Goal: Browse casually: Explore the website without a specific task or goal

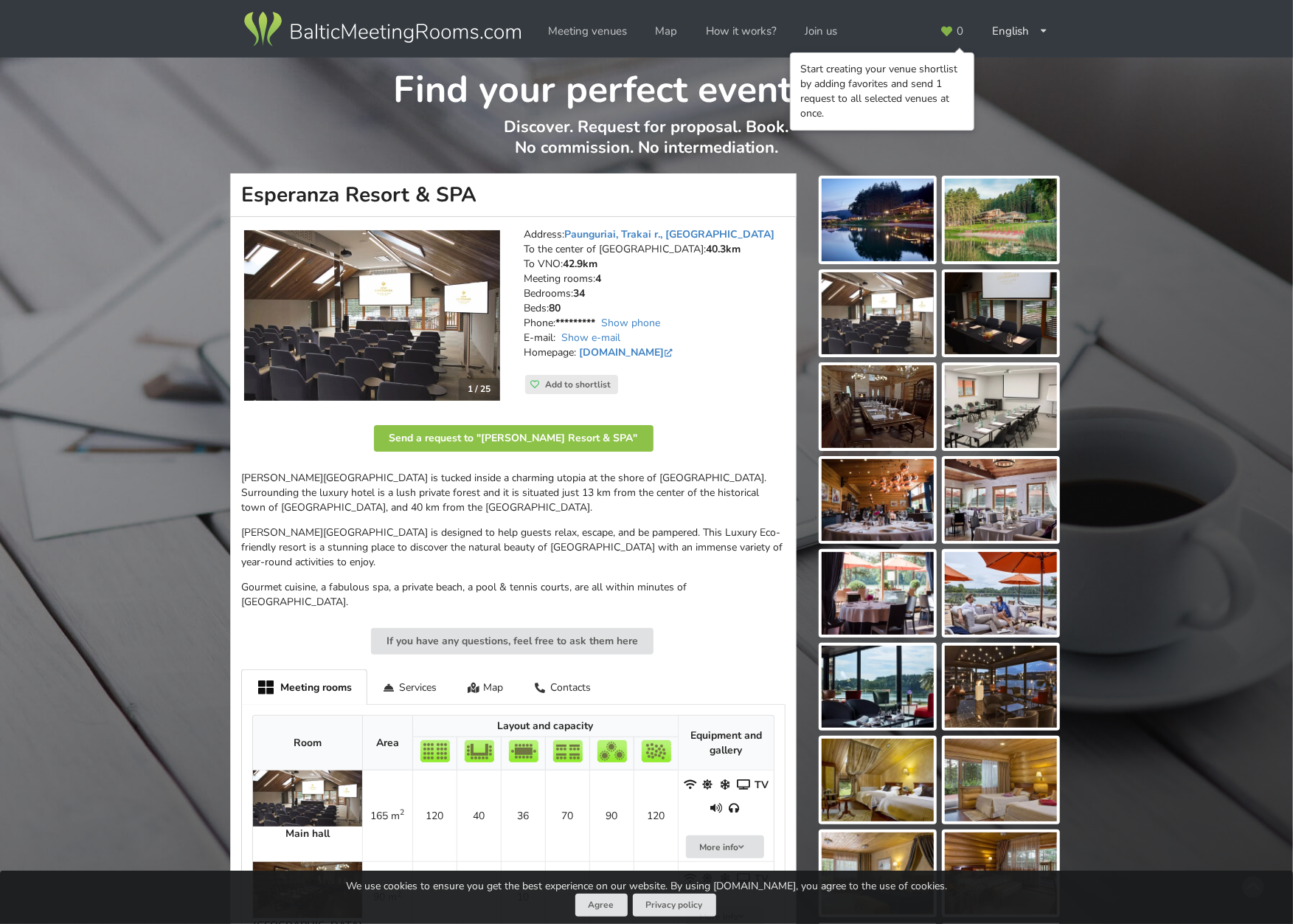
click at [407, 332] on img at bounding box center [372, 316] width 256 height 171
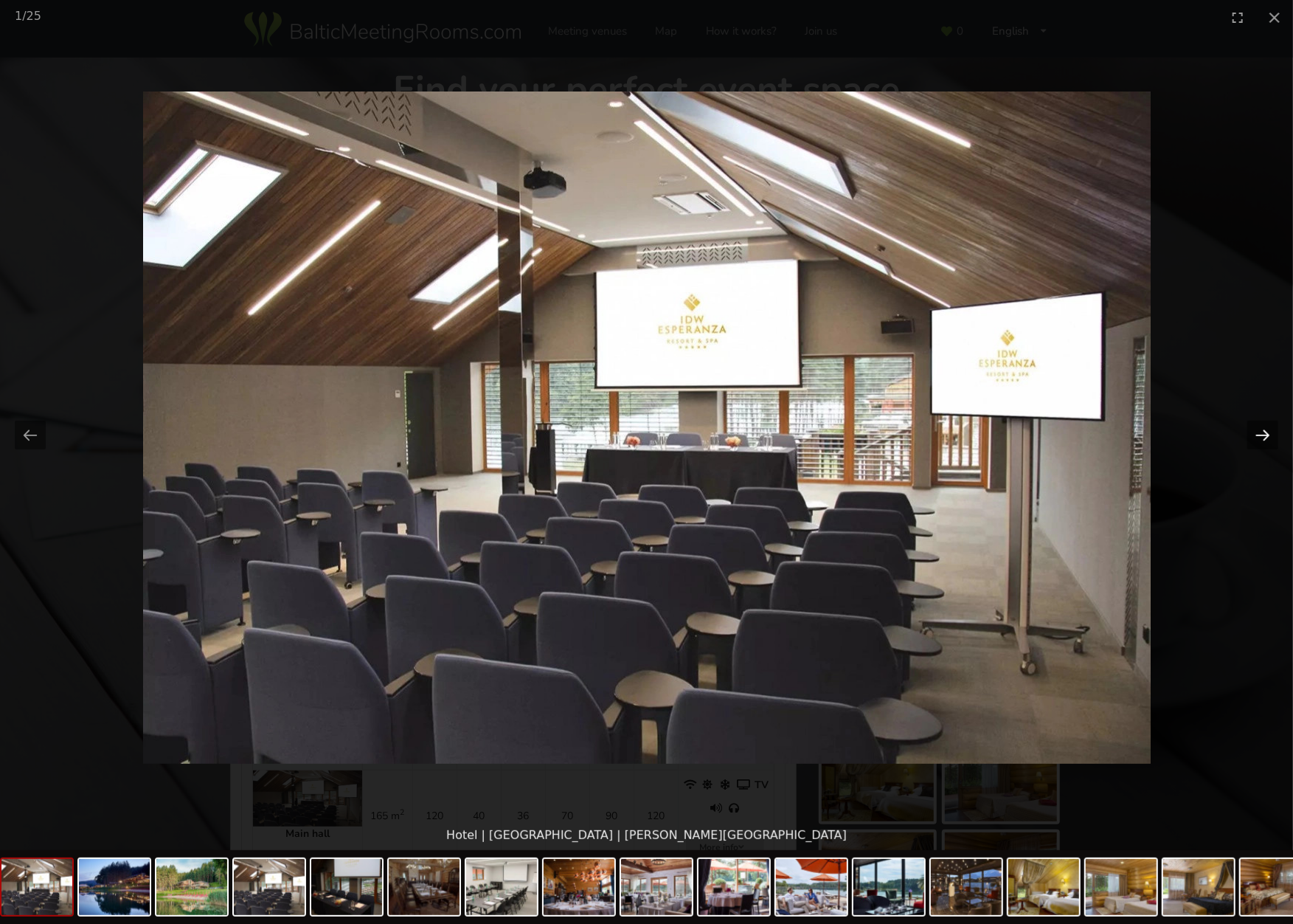
click at [1260, 424] on button "Next slide" at bounding box center [1263, 435] width 31 height 29
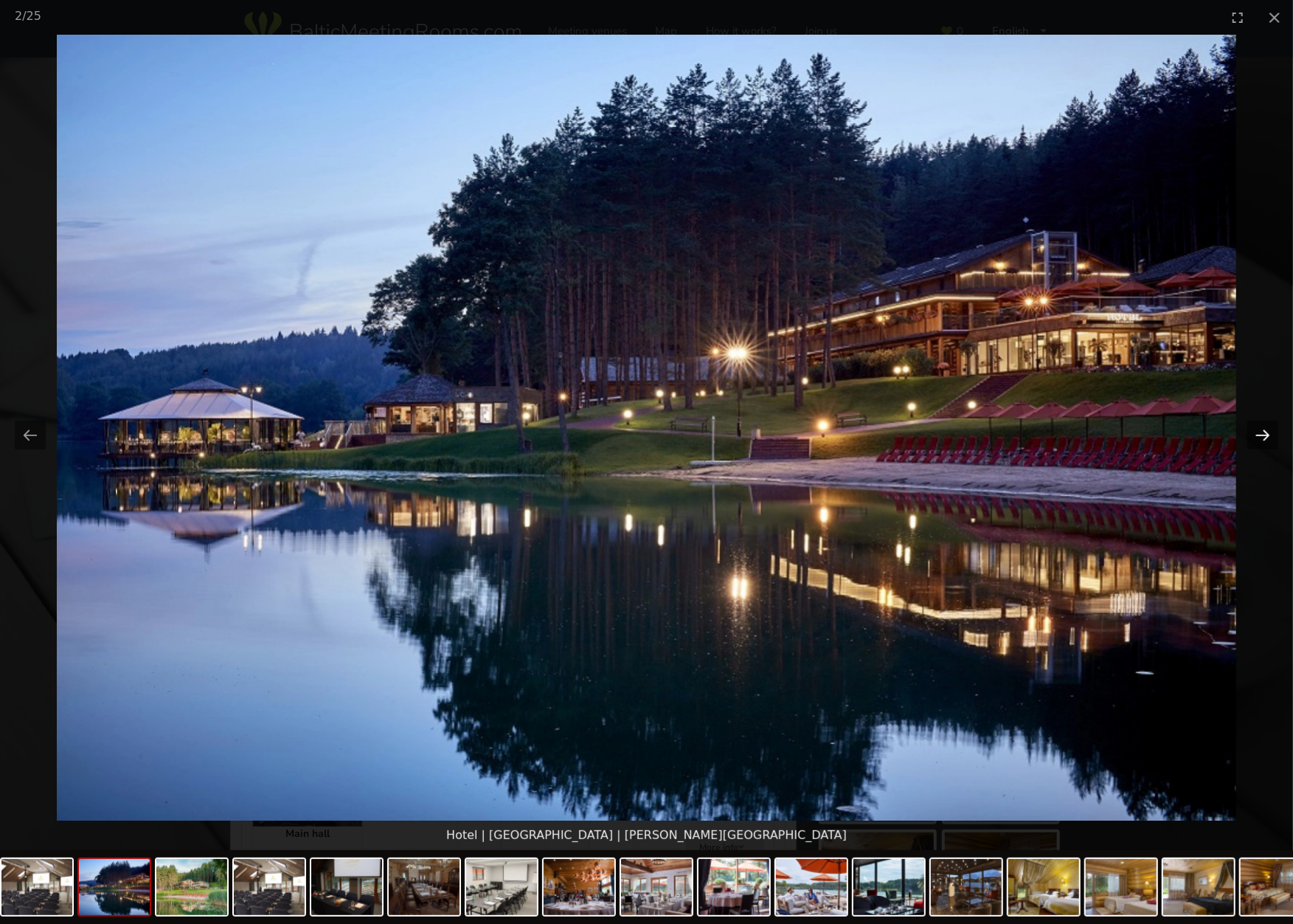
click at [1260, 424] on button "Next slide" at bounding box center [1263, 435] width 31 height 29
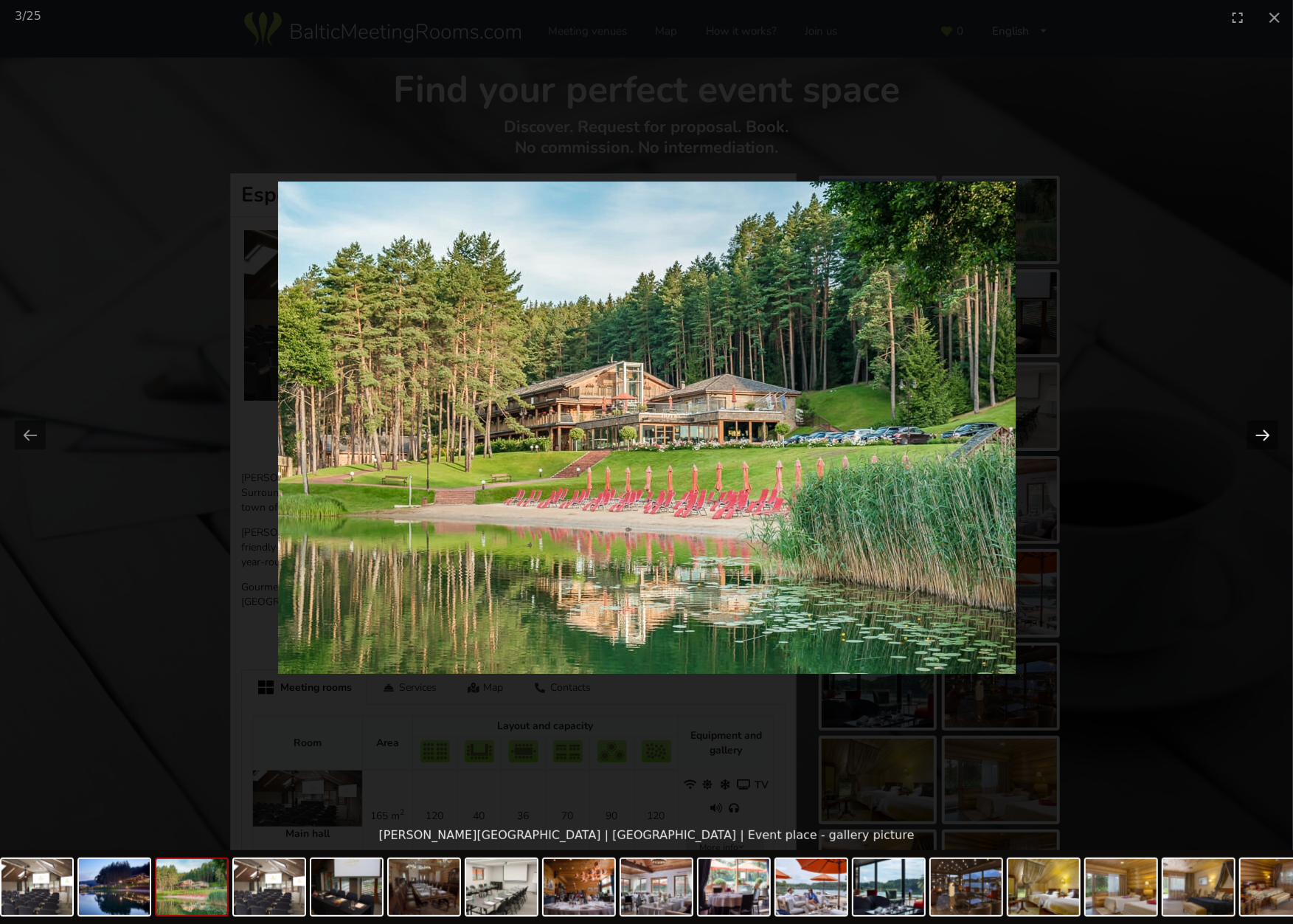
click at [1260, 424] on button "Next slide" at bounding box center [1263, 435] width 31 height 29
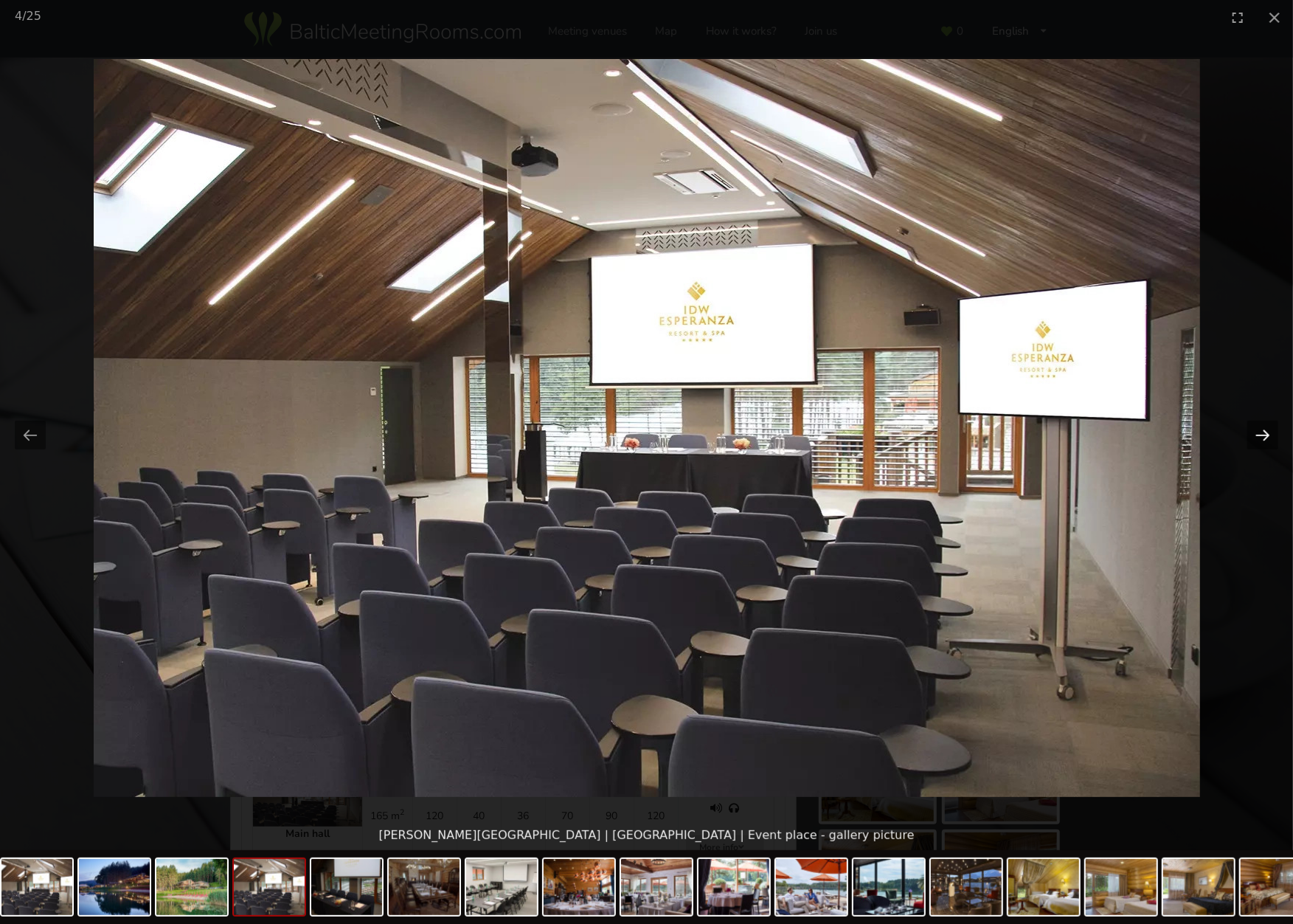
click at [1260, 424] on button "Next slide" at bounding box center [1263, 435] width 31 height 29
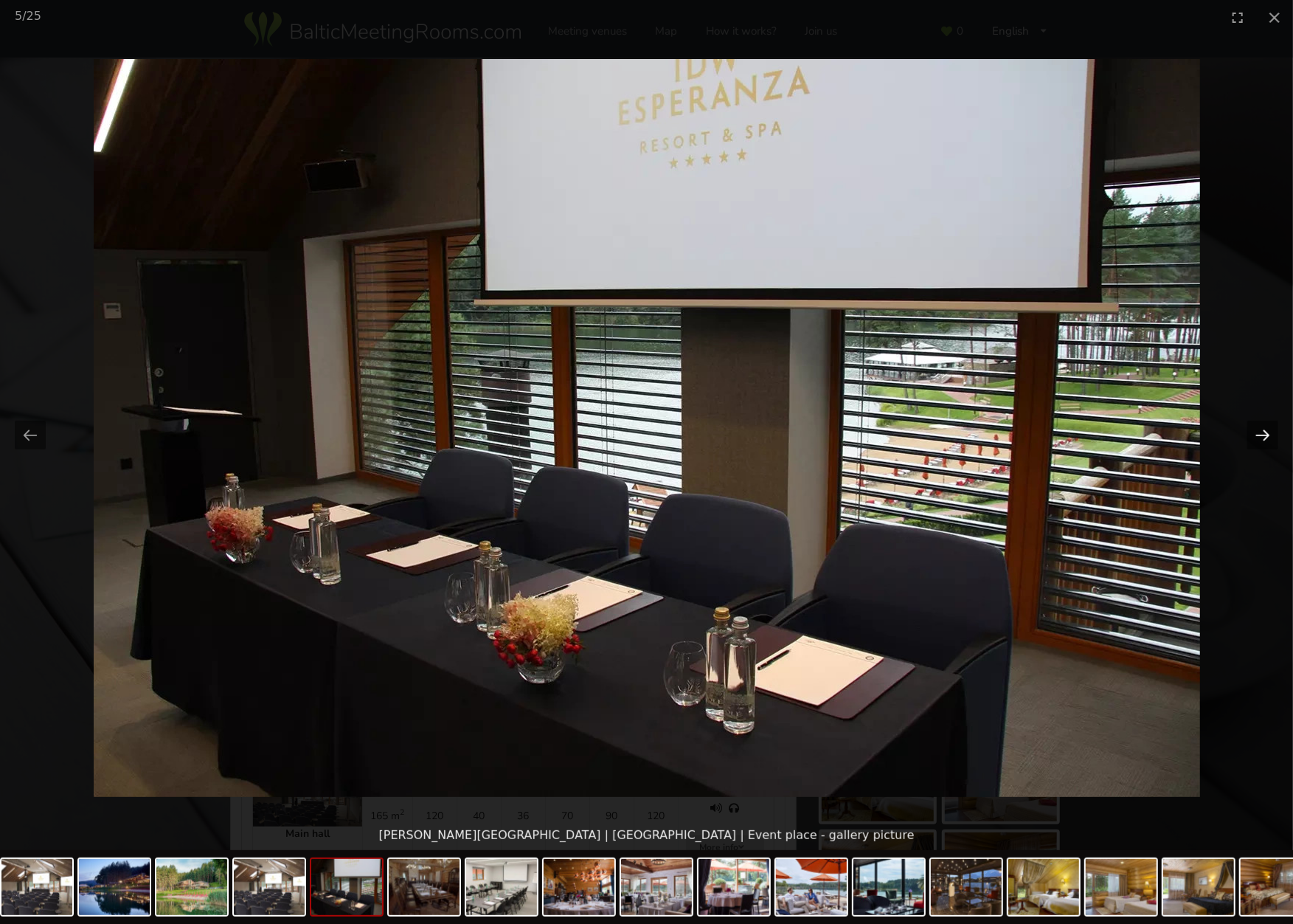
click at [1260, 424] on button "Next slide" at bounding box center [1263, 435] width 31 height 29
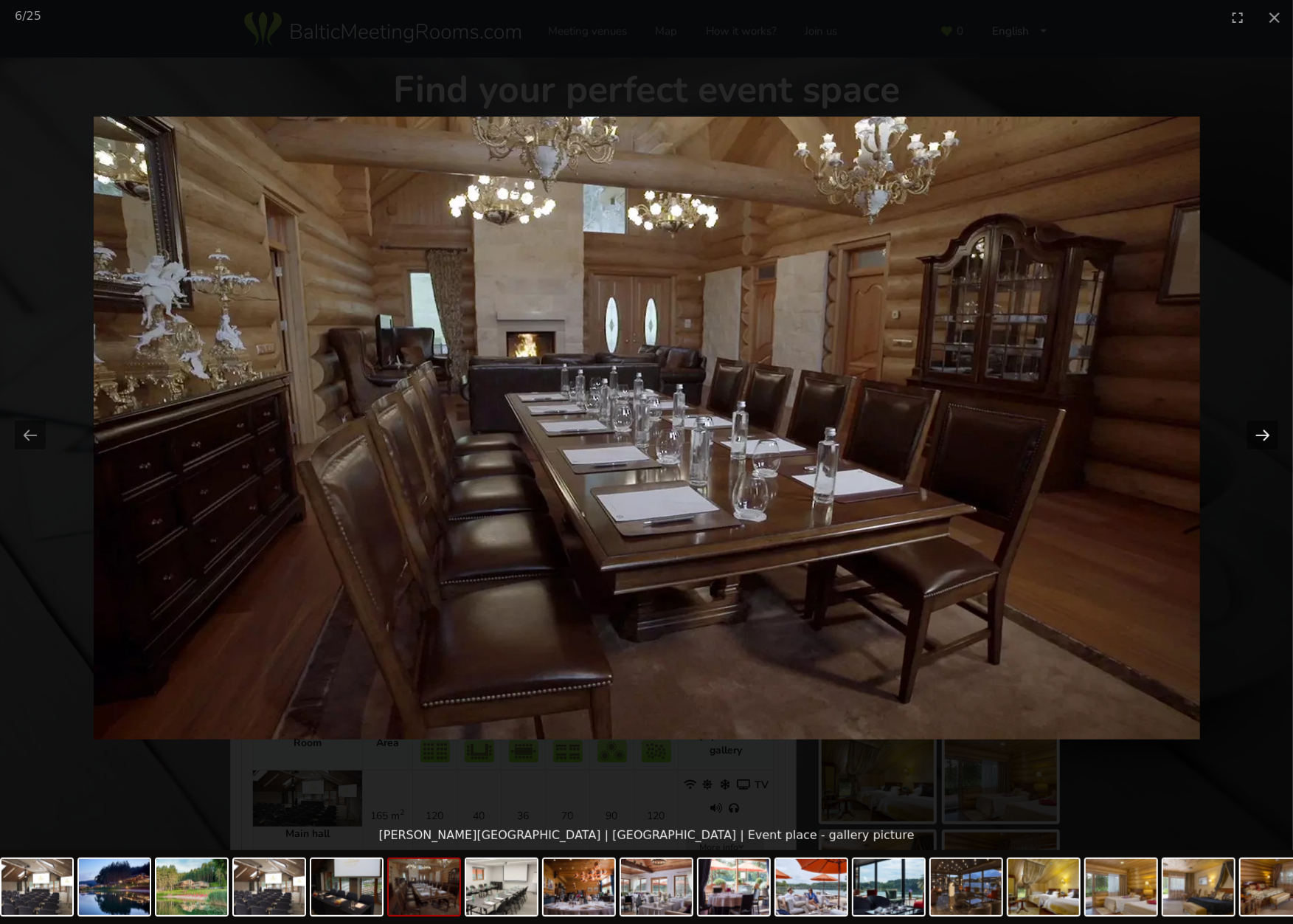
click at [1260, 424] on button "Next slide" at bounding box center [1263, 435] width 31 height 29
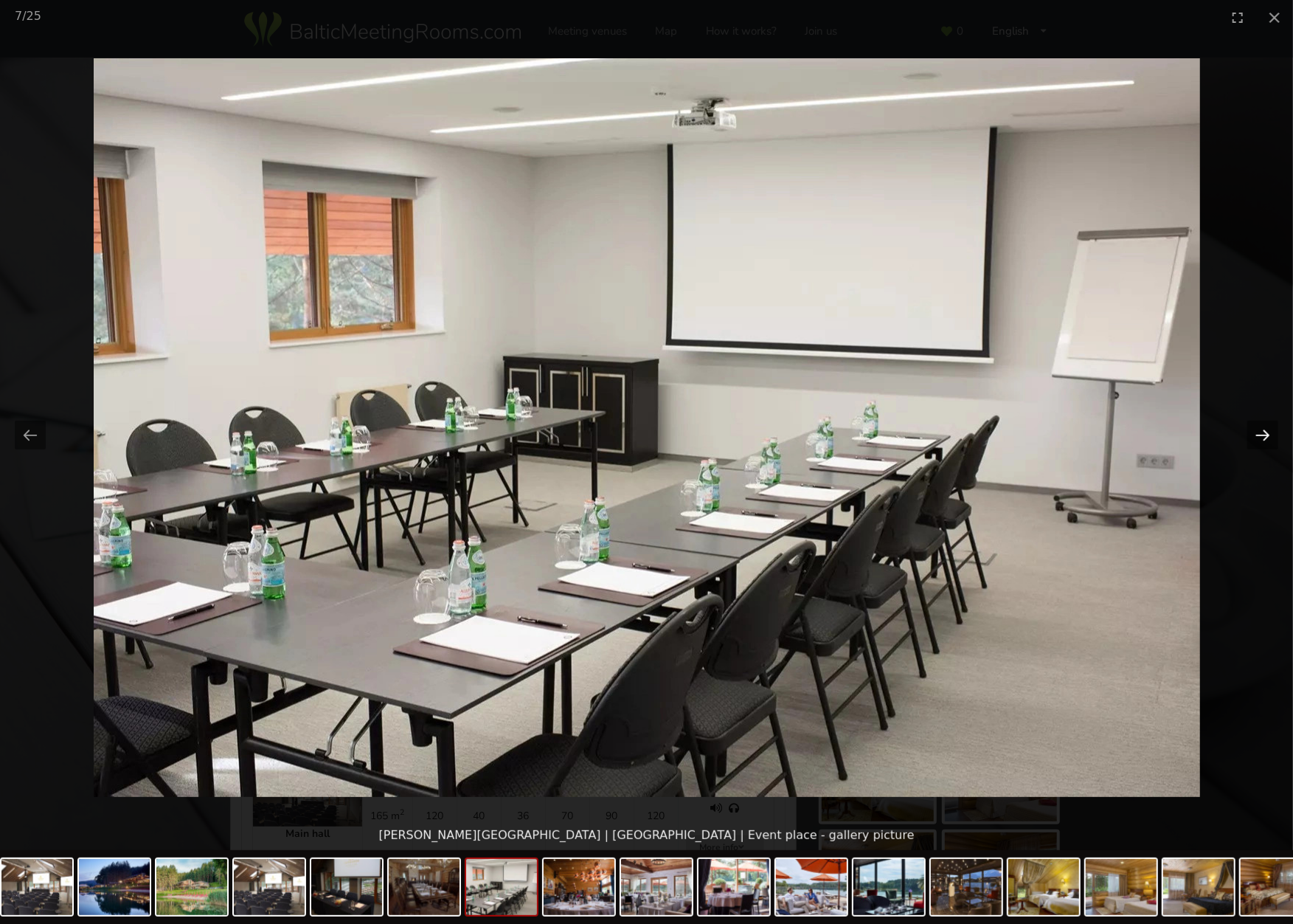
click at [1260, 424] on button "Next slide" at bounding box center [1263, 435] width 31 height 29
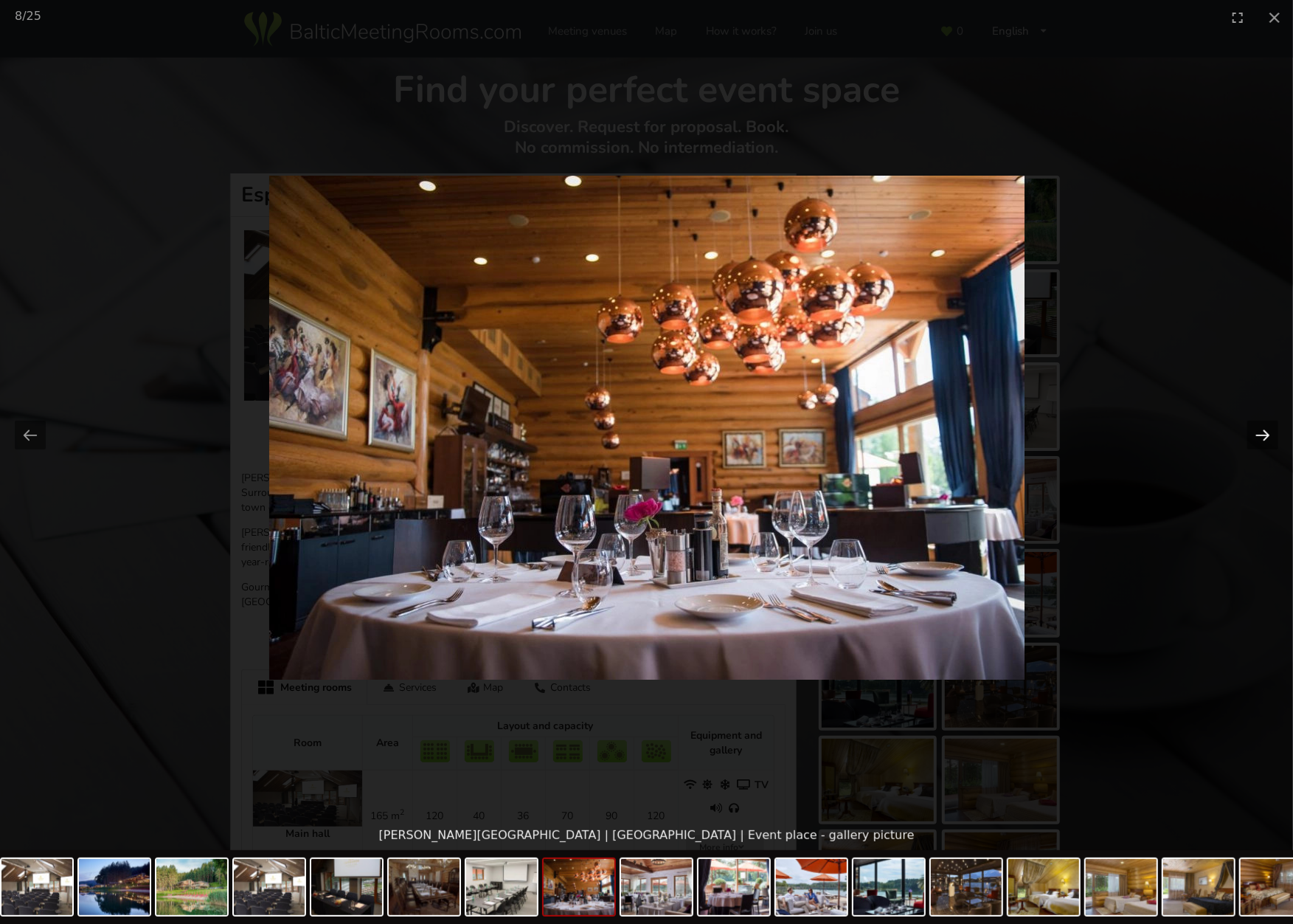
click at [1260, 424] on button "Next slide" at bounding box center [1263, 435] width 31 height 29
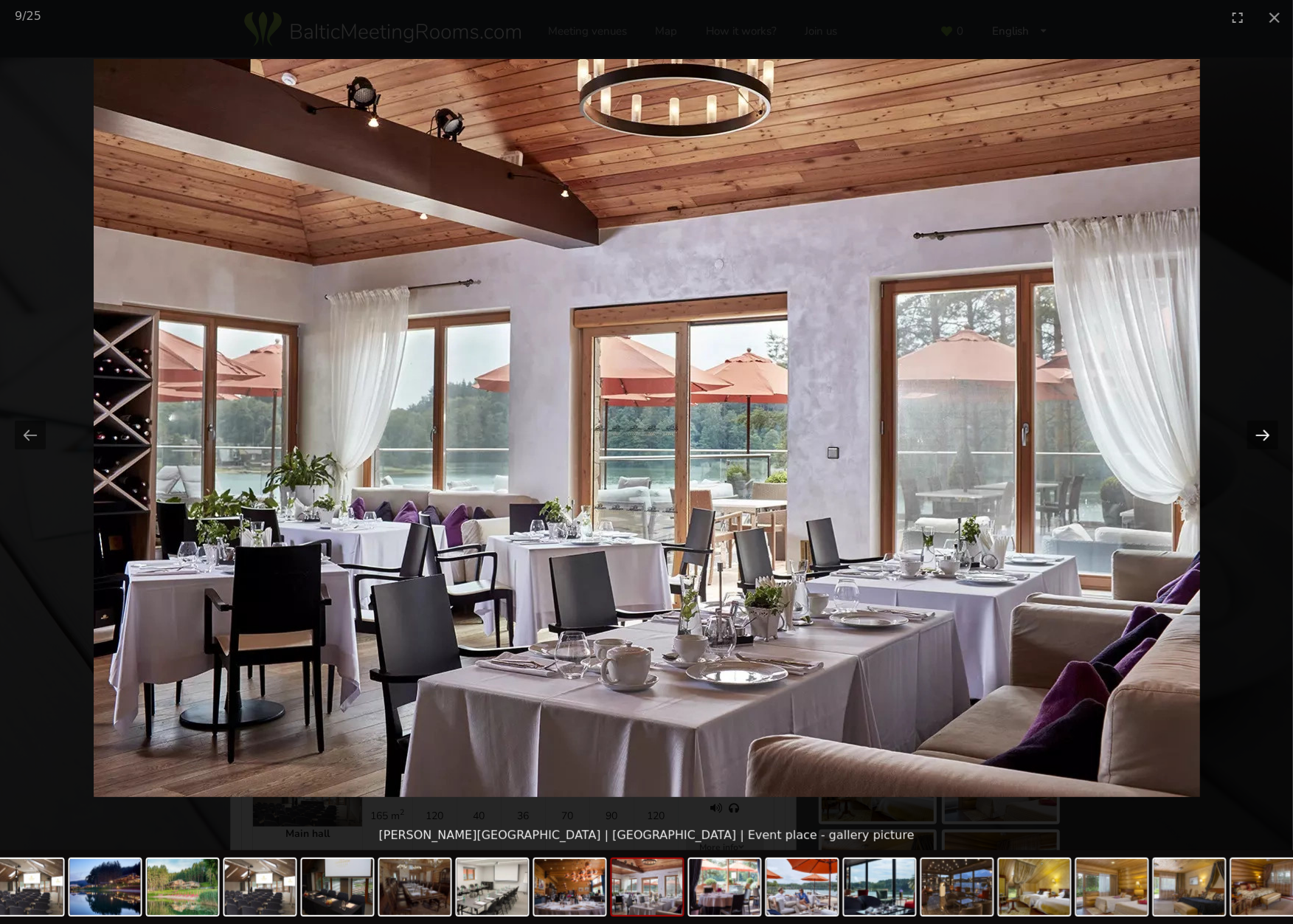
click at [1260, 424] on button "Next slide" at bounding box center [1263, 435] width 31 height 29
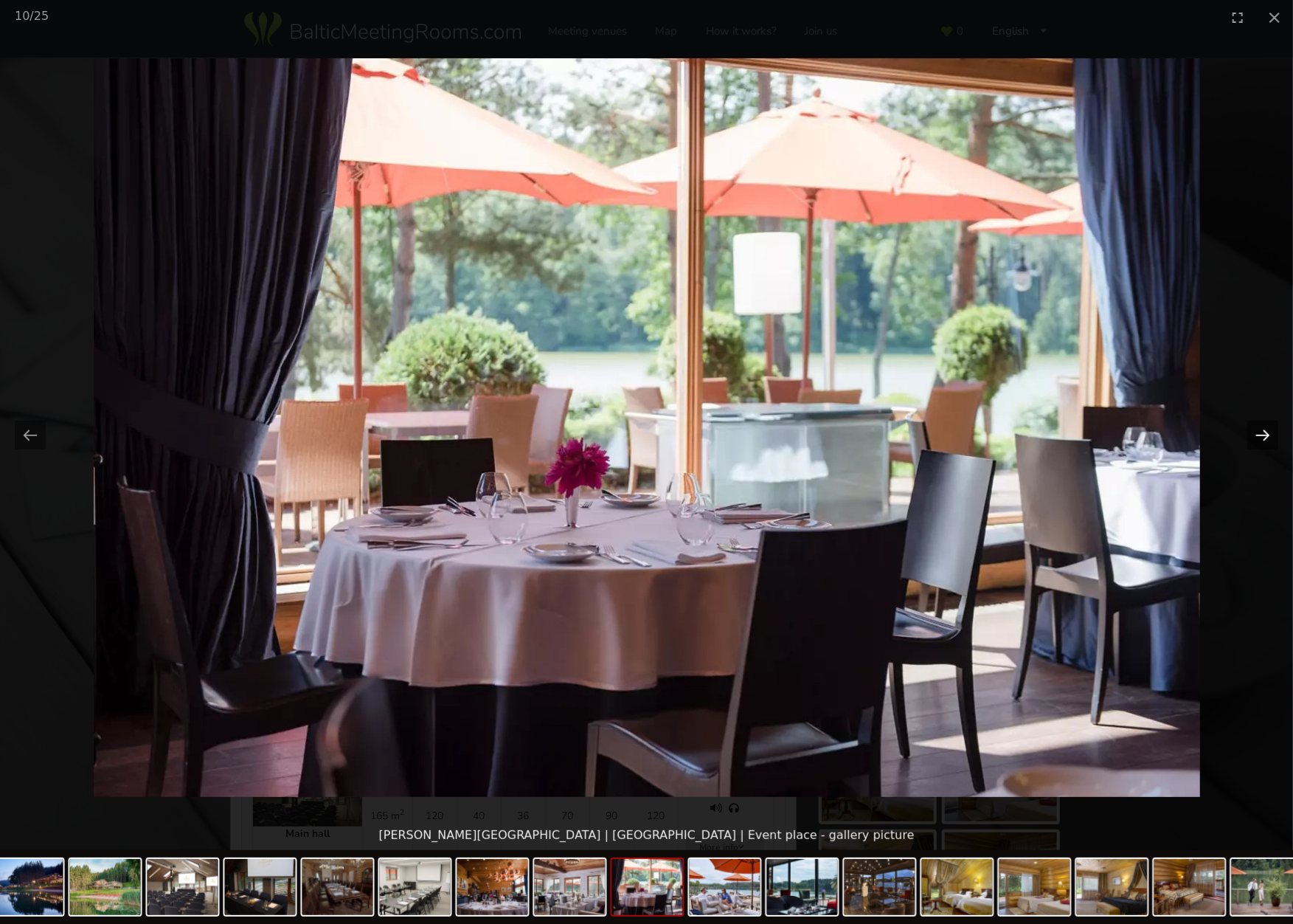
click at [1260, 424] on button "Next slide" at bounding box center [1263, 435] width 31 height 29
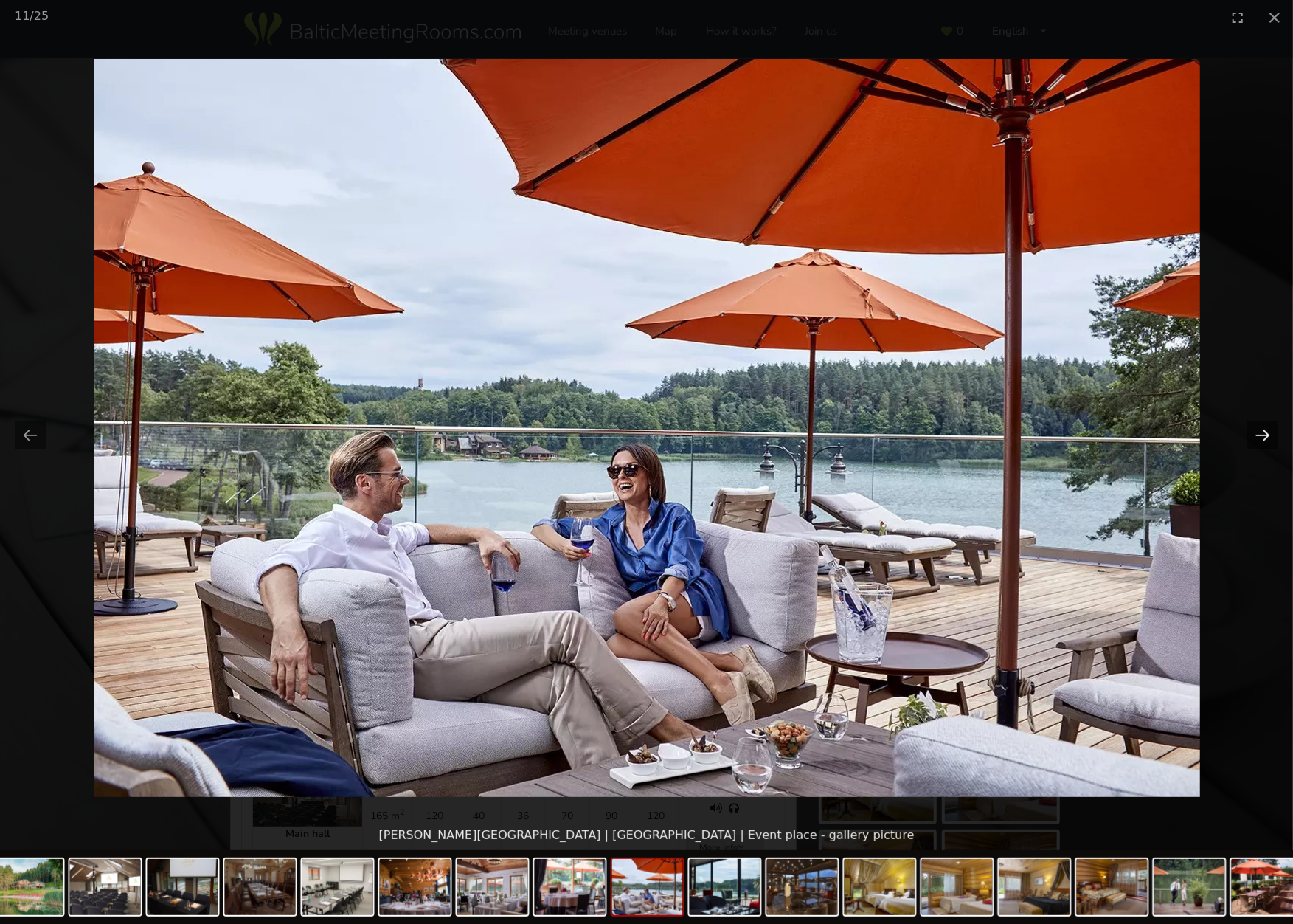
click at [1260, 424] on button "Next slide" at bounding box center [1263, 435] width 31 height 29
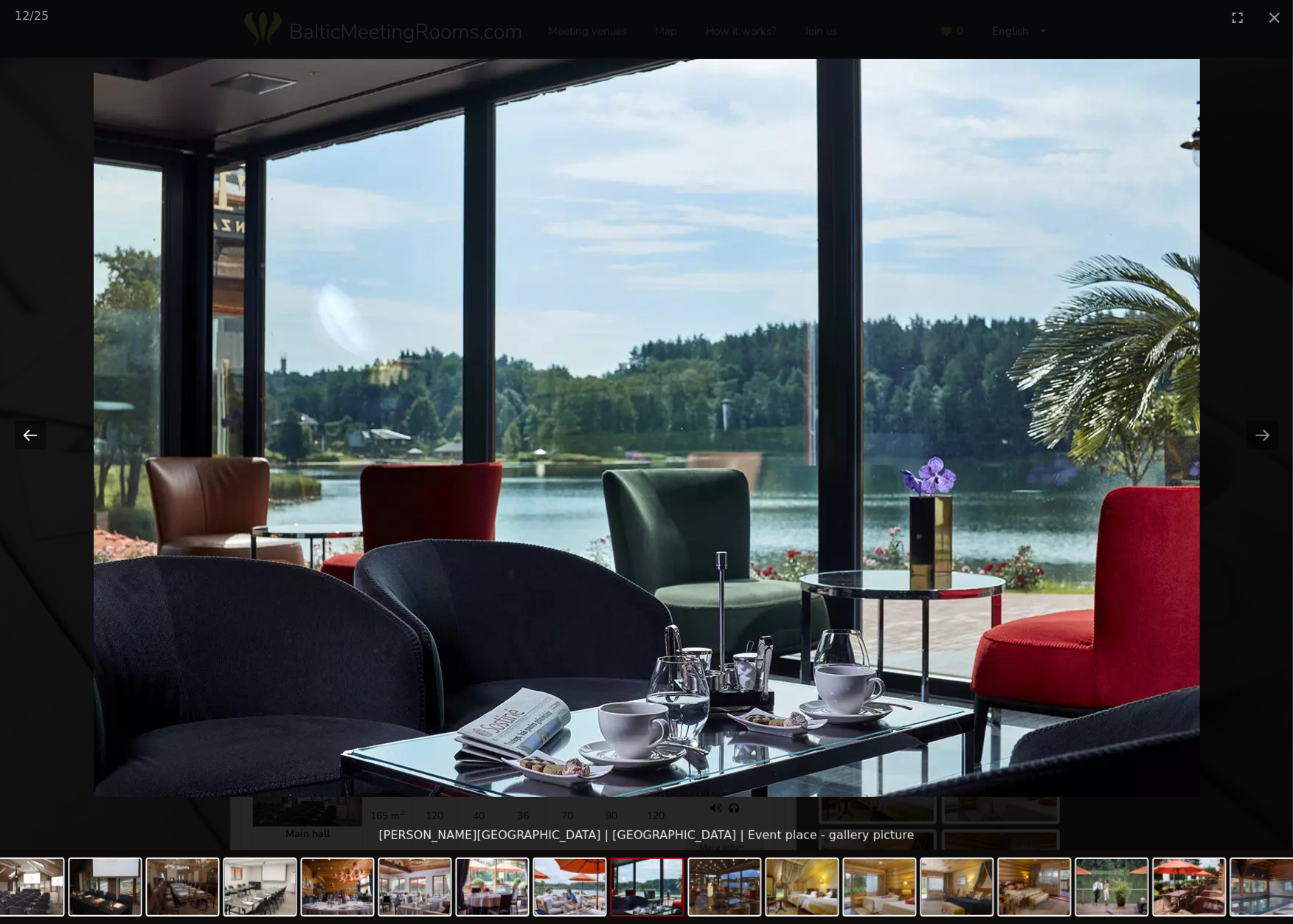
click at [32, 444] on button "Previous slide" at bounding box center [30, 435] width 31 height 29
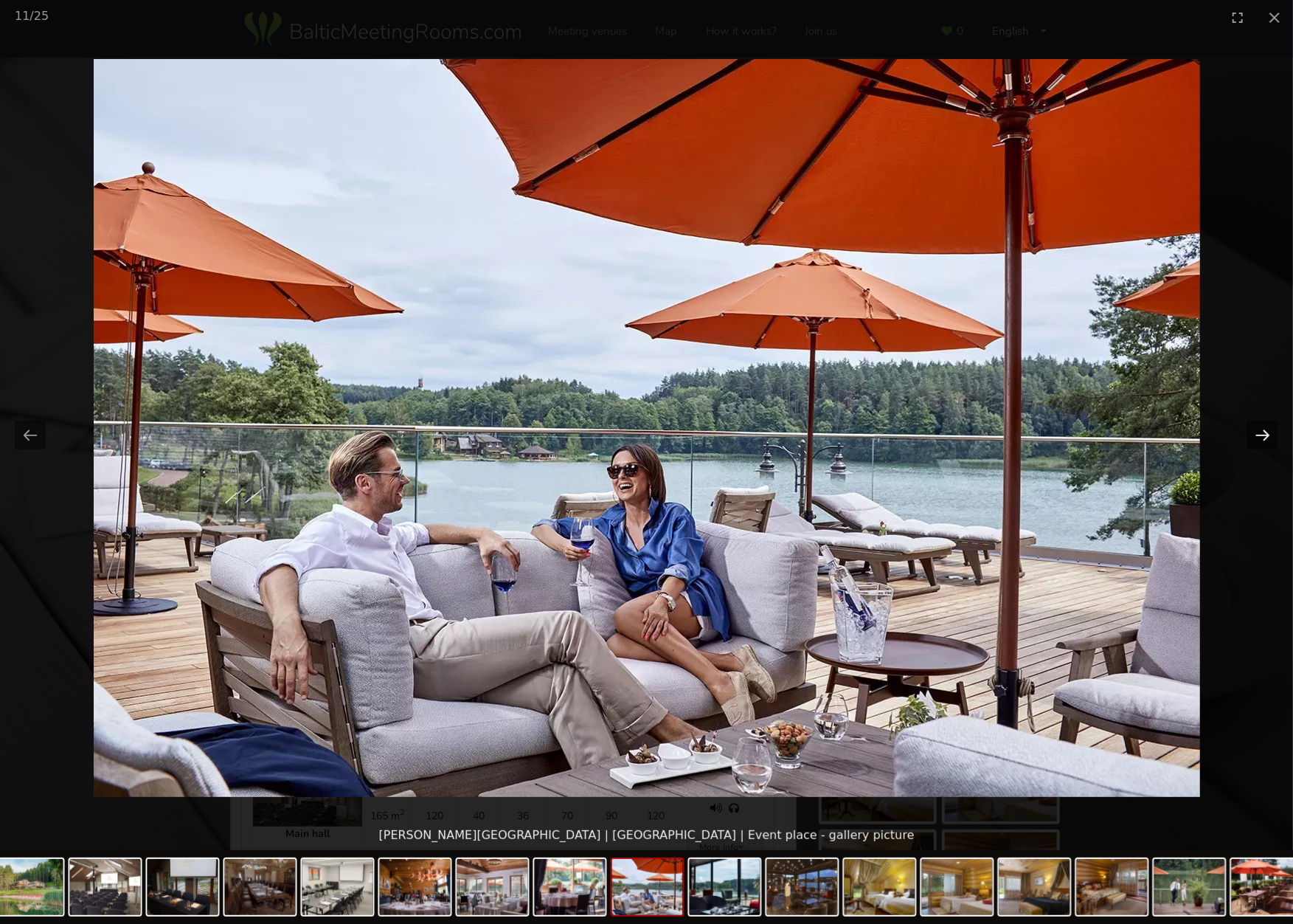
click at [1268, 427] on button "Next slide" at bounding box center [1263, 435] width 31 height 29
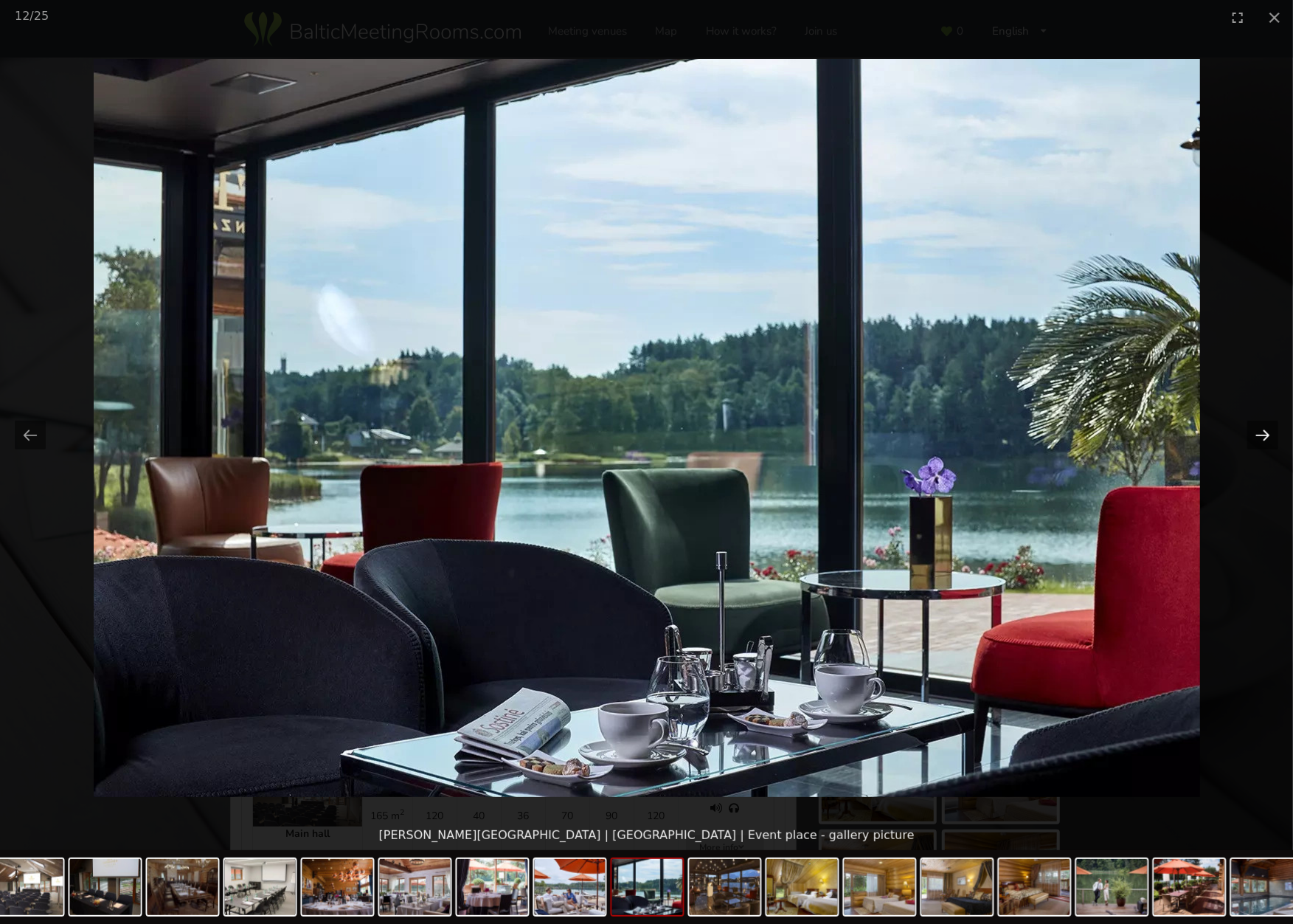
click at [1268, 427] on button "Next slide" at bounding box center [1263, 435] width 31 height 29
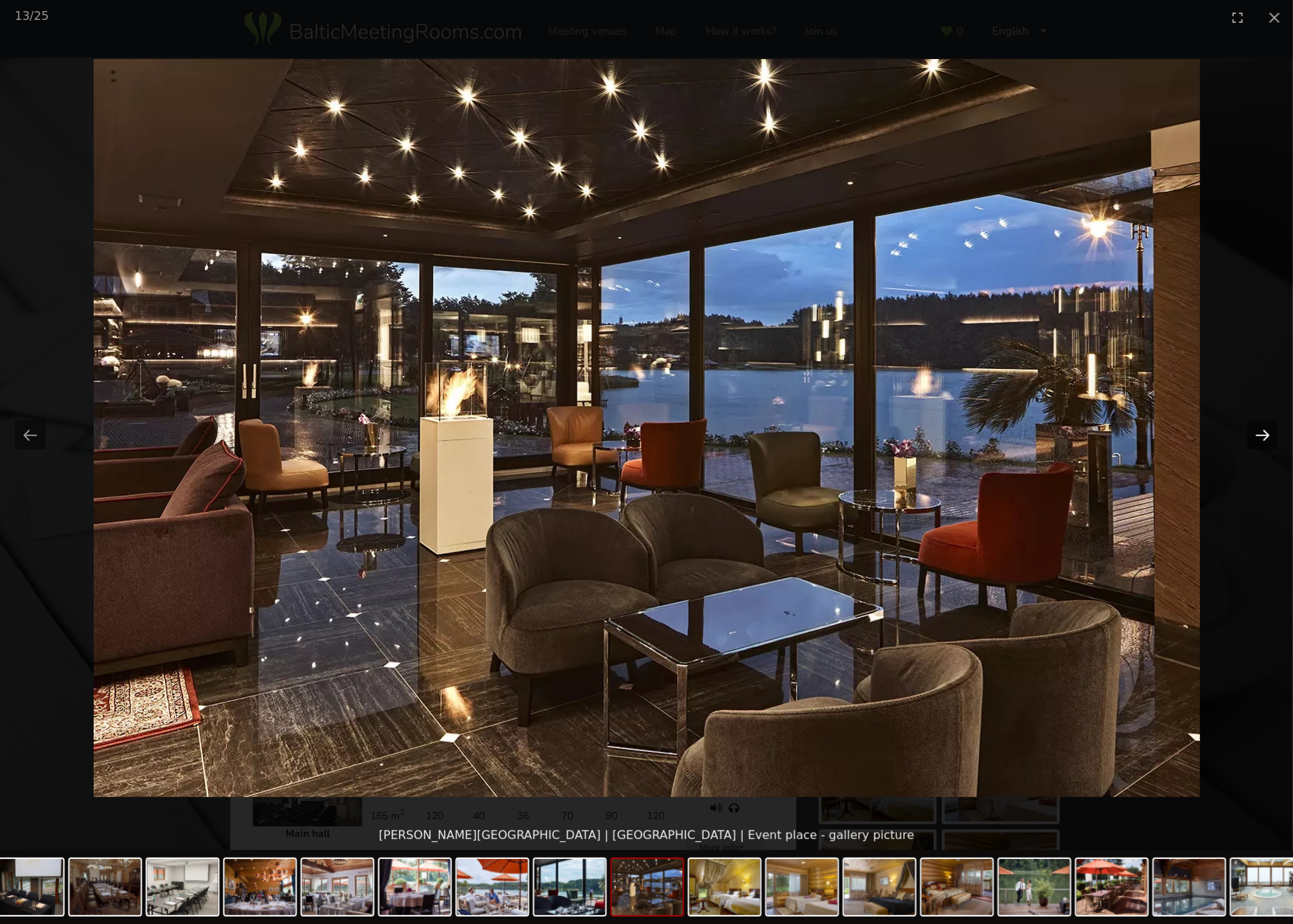
click at [1268, 427] on button "Next slide" at bounding box center [1263, 435] width 31 height 29
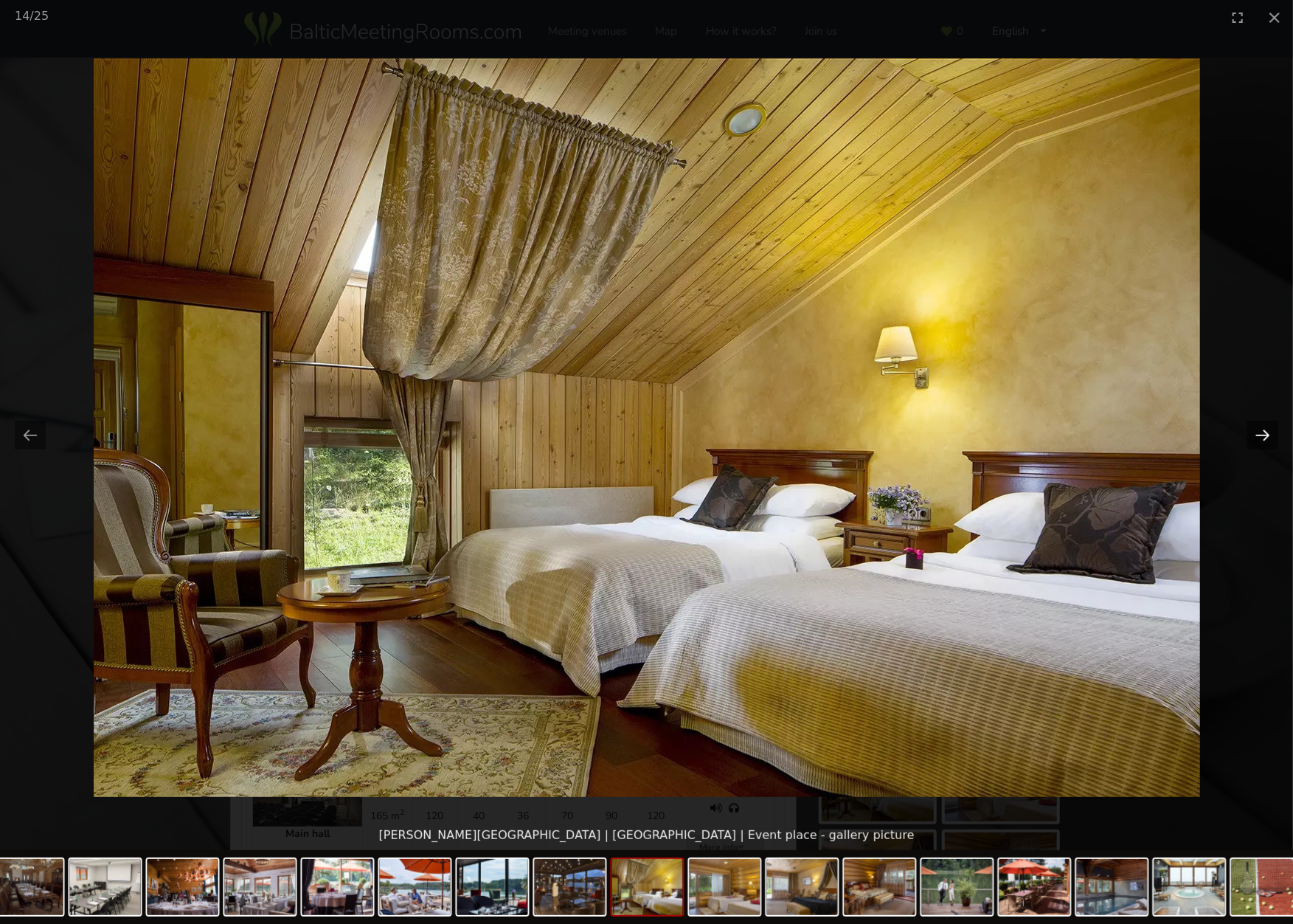
click at [1268, 427] on button "Next slide" at bounding box center [1263, 435] width 31 height 29
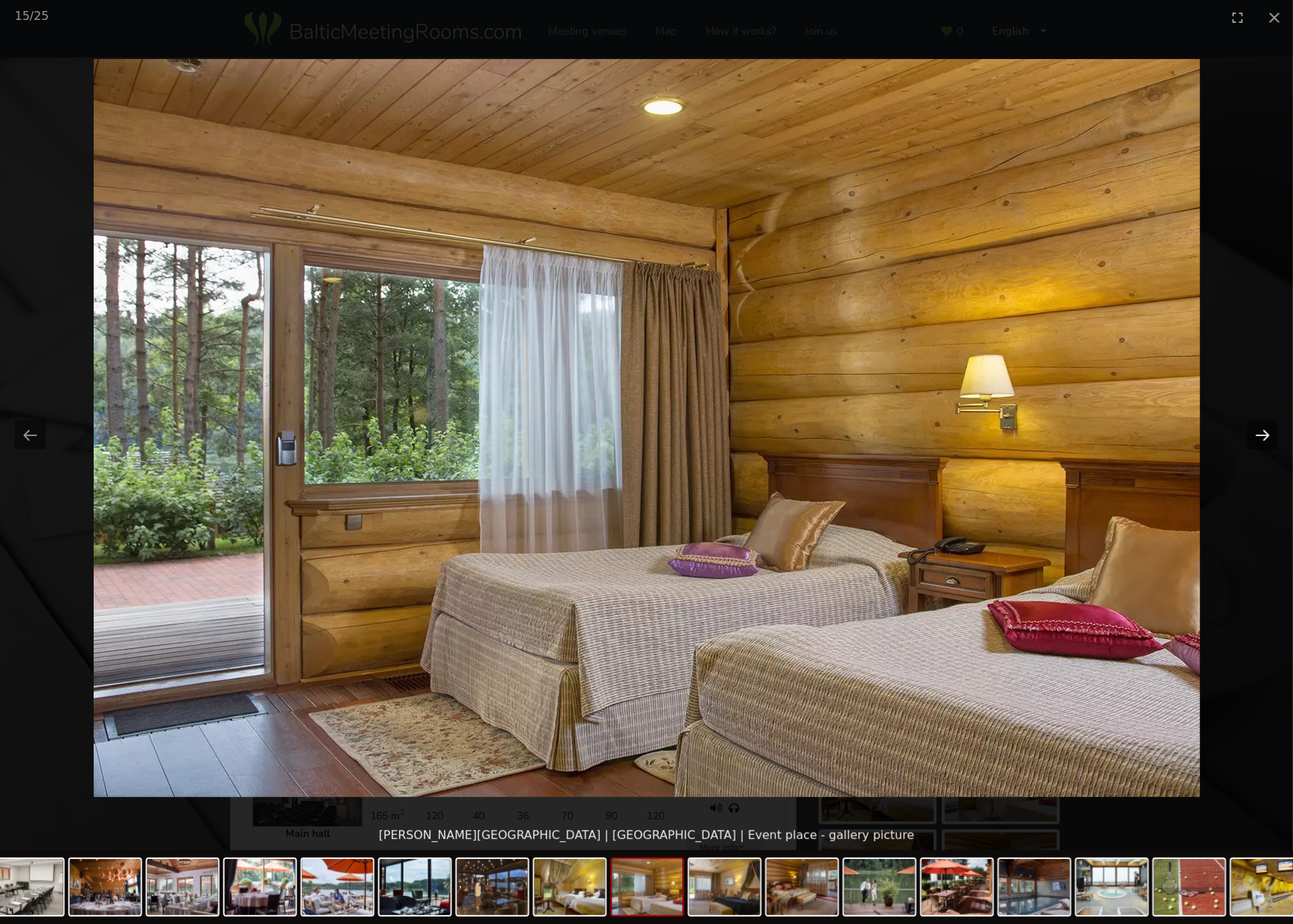
click at [1268, 428] on button "Next slide" at bounding box center [1263, 435] width 31 height 29
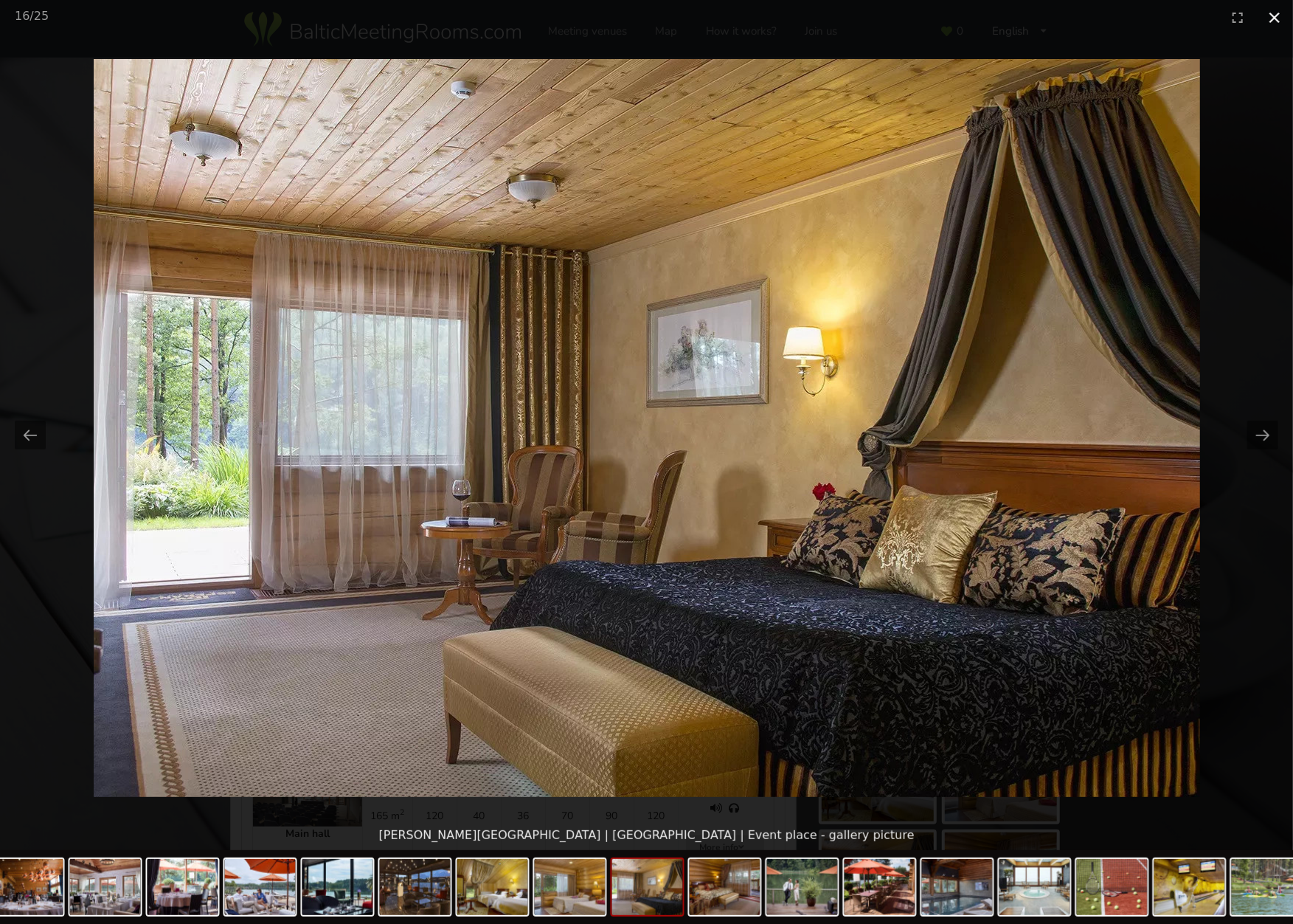
click at [1270, 18] on button "Close gallery" at bounding box center [1275, 17] width 37 height 34
